Goal: Find specific page/section: Find specific page/section

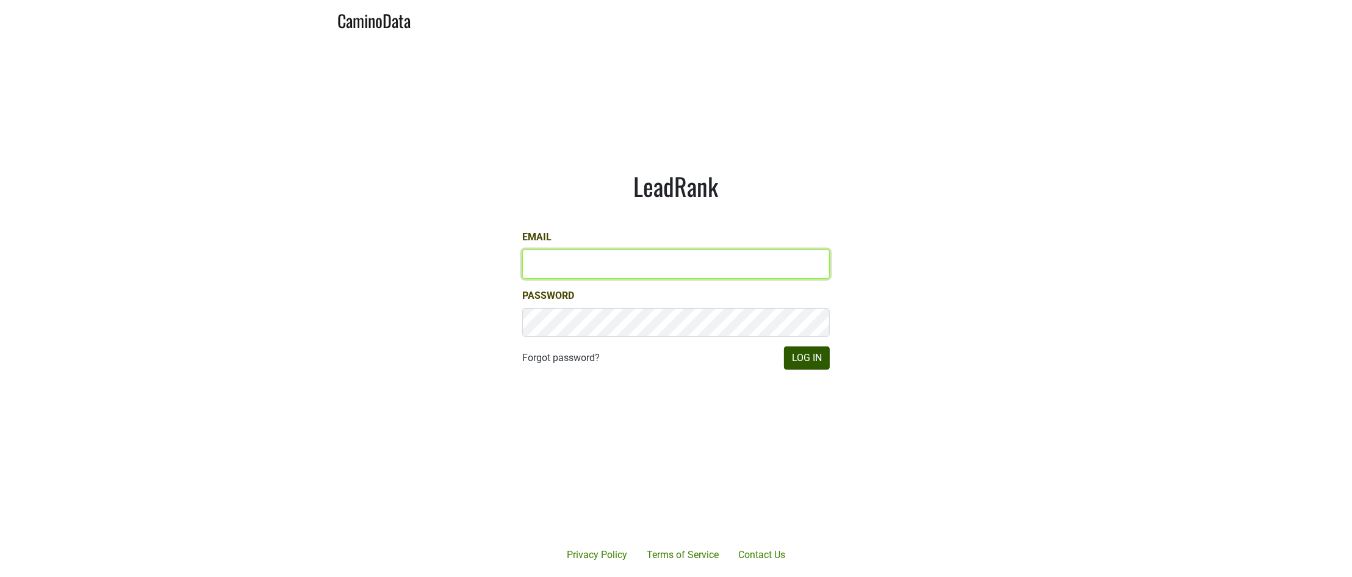
type input "samantha@egkselections.com"
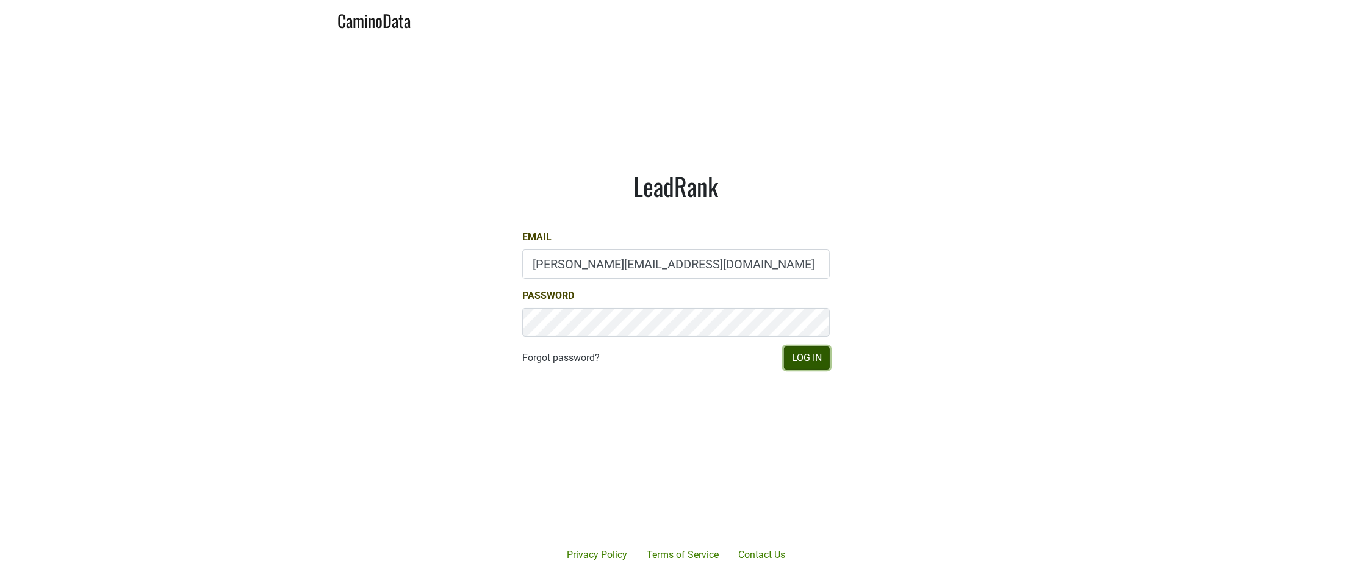
click at [824, 352] on button "Log In" at bounding box center [807, 357] width 46 height 23
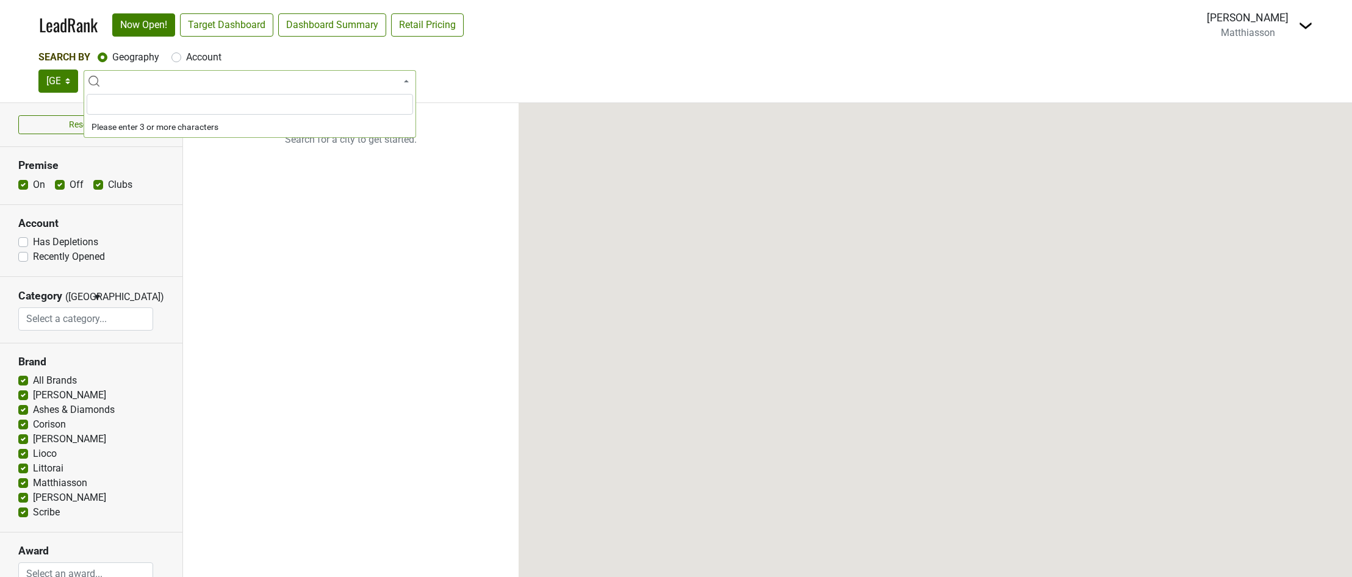
select select
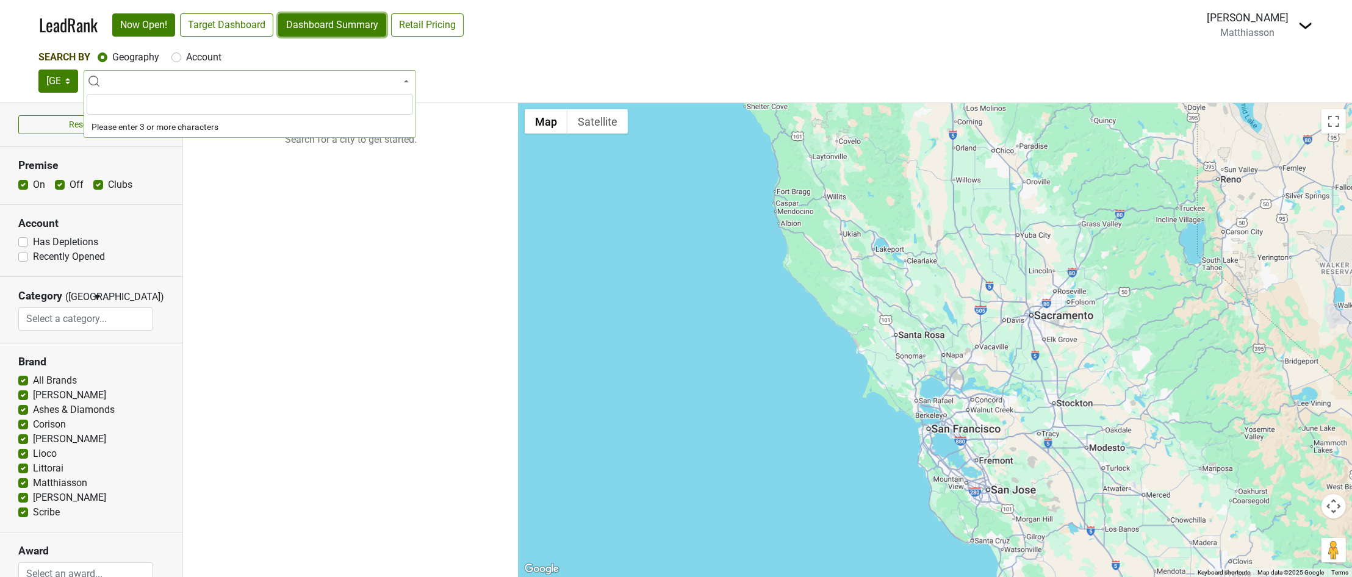
click at [309, 29] on link "Dashboard Summary" at bounding box center [332, 24] width 108 height 23
click at [1307, 24] on img at bounding box center [1305, 25] width 15 height 15
click at [1277, 64] on link "Open Breakdown" at bounding box center [1261, 69] width 102 height 20
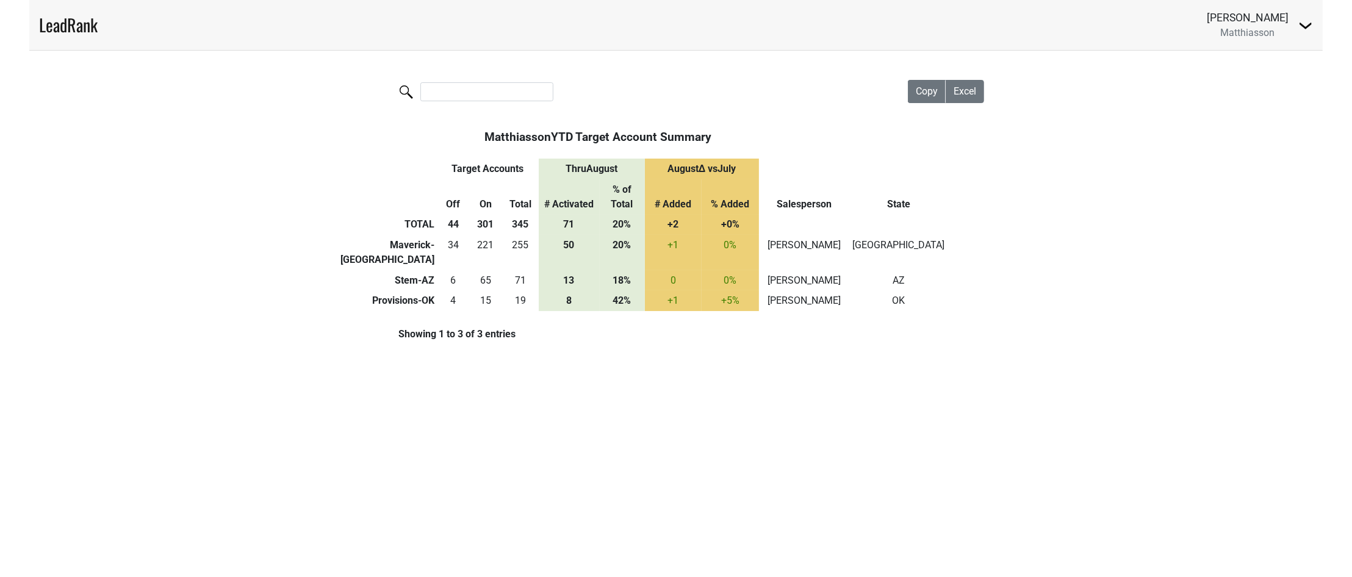
click at [1296, 24] on div "[PERSON_NAME] [GEOGRAPHIC_DATA] Open Breakdown Logout" at bounding box center [1260, 25] width 106 height 30
click at [1303, 26] on img at bounding box center [1305, 25] width 15 height 15
click at [1266, 51] on link "Control Center" at bounding box center [1261, 50] width 102 height 20
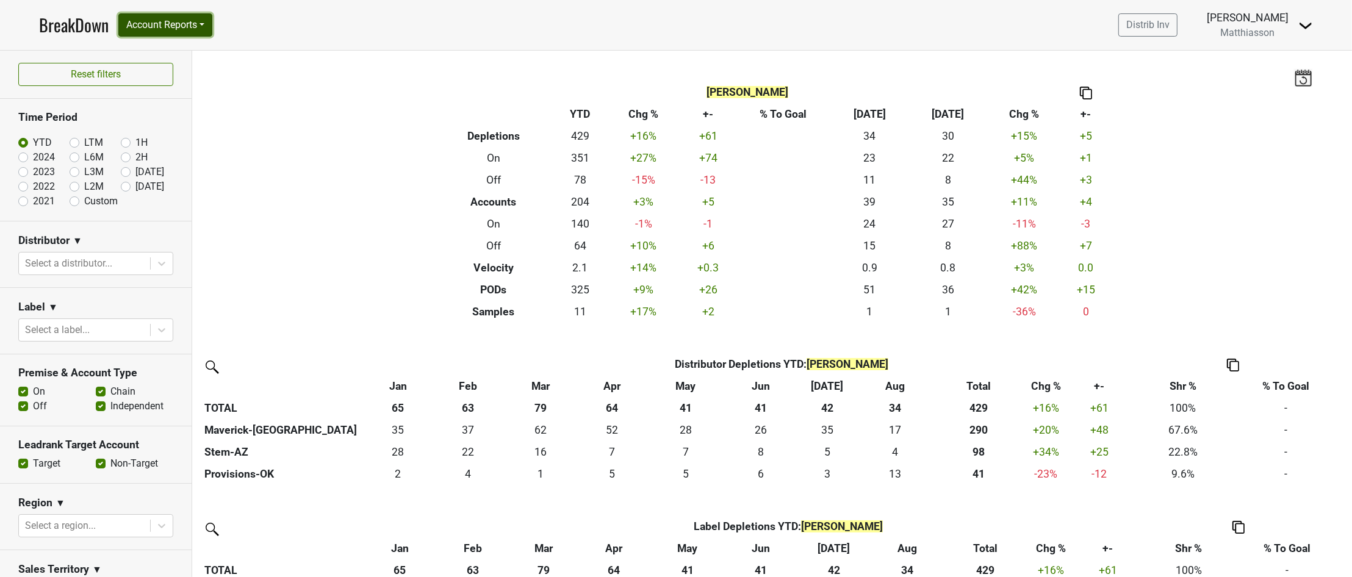
click at [195, 28] on button "Account Reports" at bounding box center [165, 24] width 94 height 23
click at [323, 188] on div "Filters Sam Porter-Engelken Breakdown Type YTD Chg % +- % To Goal Aug ‘25 Aug ‘…" at bounding box center [772, 314] width 1160 height 526
